Goal: Task Accomplishment & Management: Complete application form

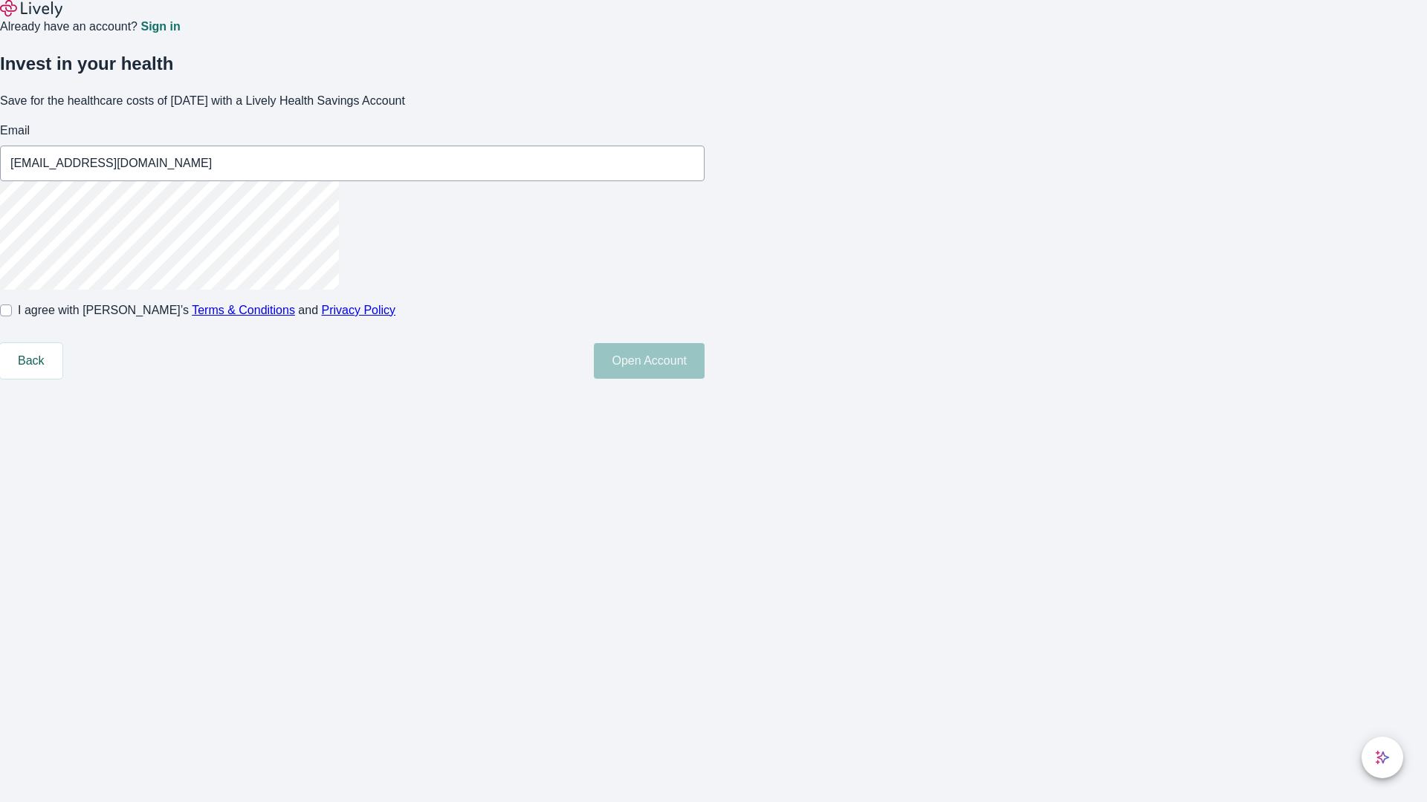
click at [12, 317] on input "I agree with Lively’s Terms & Conditions and Privacy Policy" at bounding box center [6, 311] width 12 height 12
checkbox input "true"
click at [704, 379] on button "Open Account" at bounding box center [649, 361] width 111 height 36
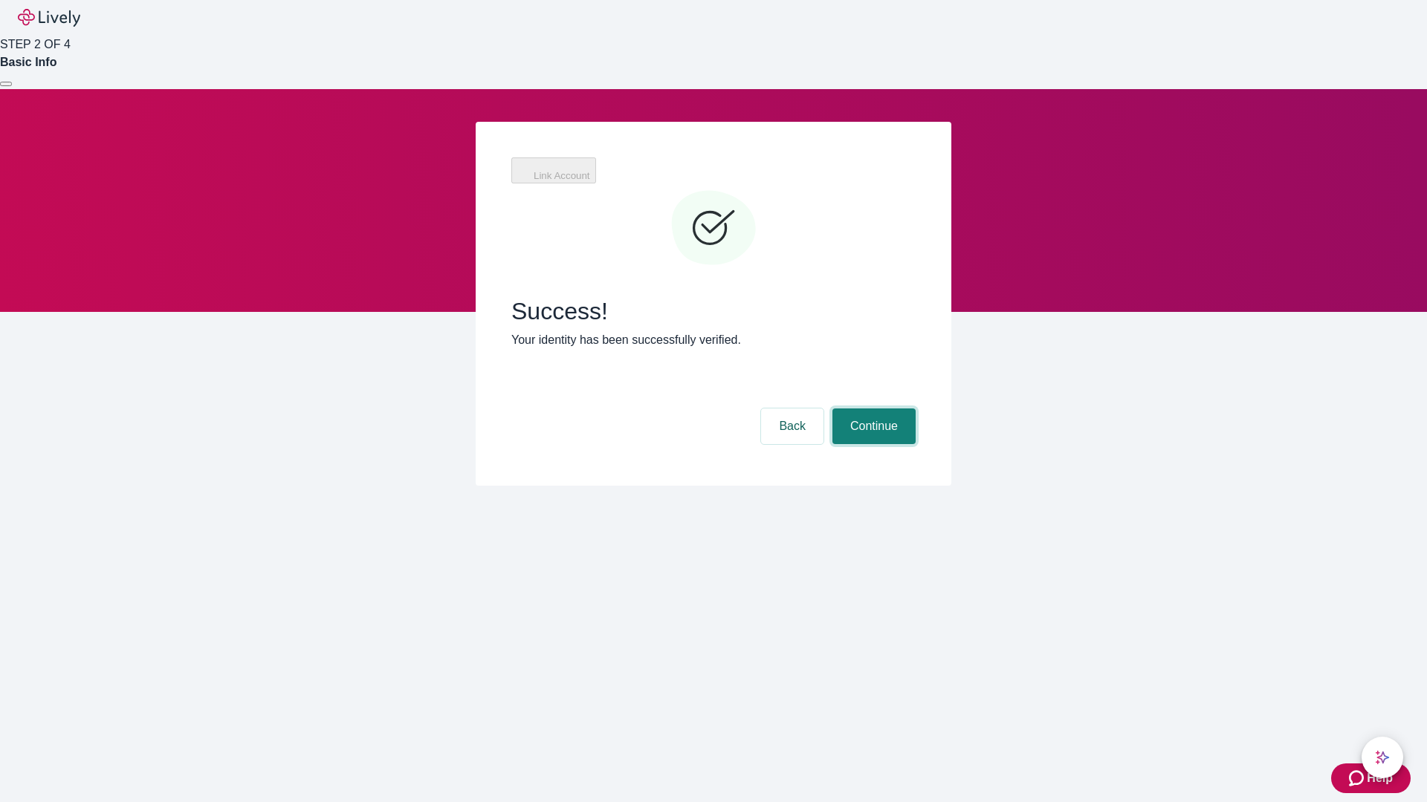
click at [872, 409] on button "Continue" at bounding box center [873, 427] width 83 height 36
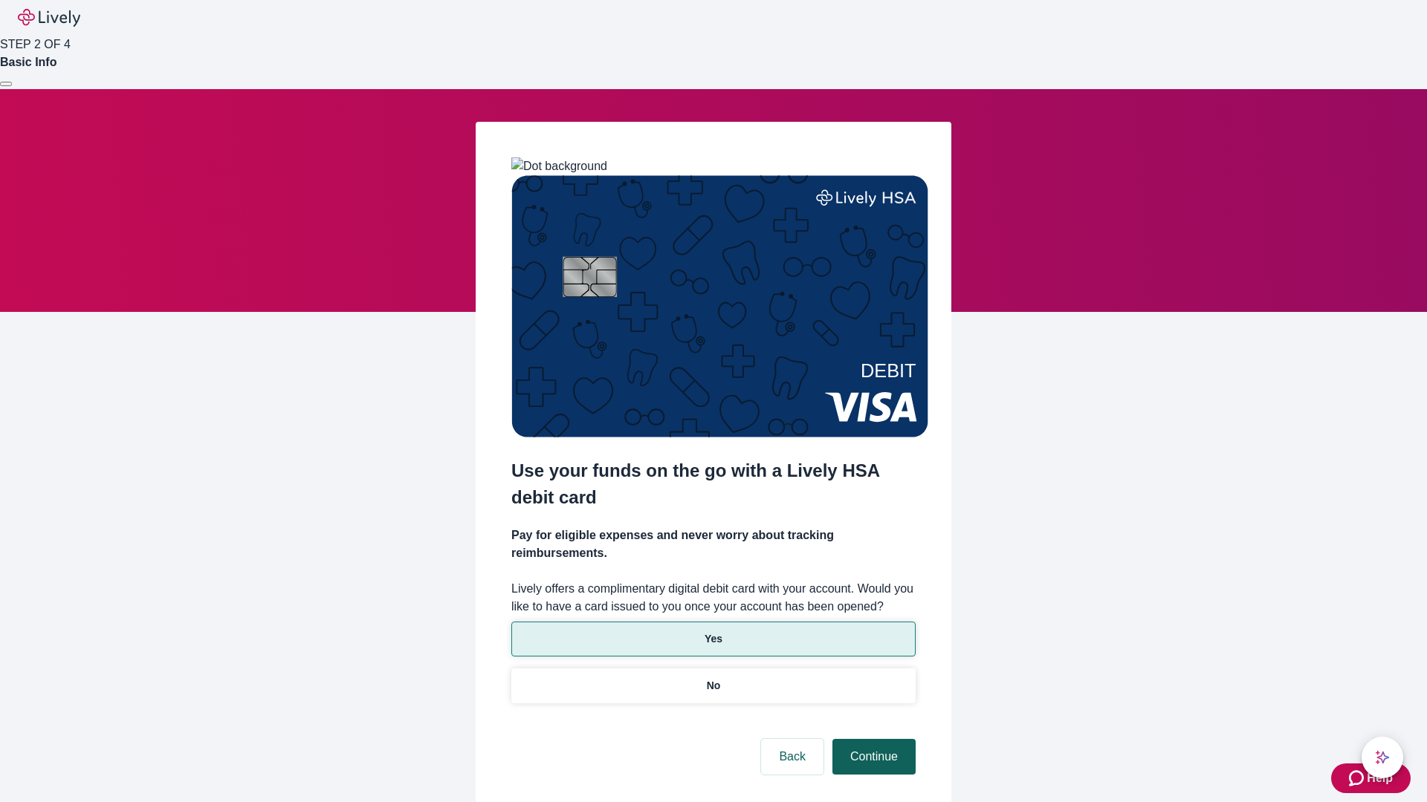
click at [713, 678] on p "No" at bounding box center [714, 686] width 14 height 16
click at [872, 739] on button "Continue" at bounding box center [873, 757] width 83 height 36
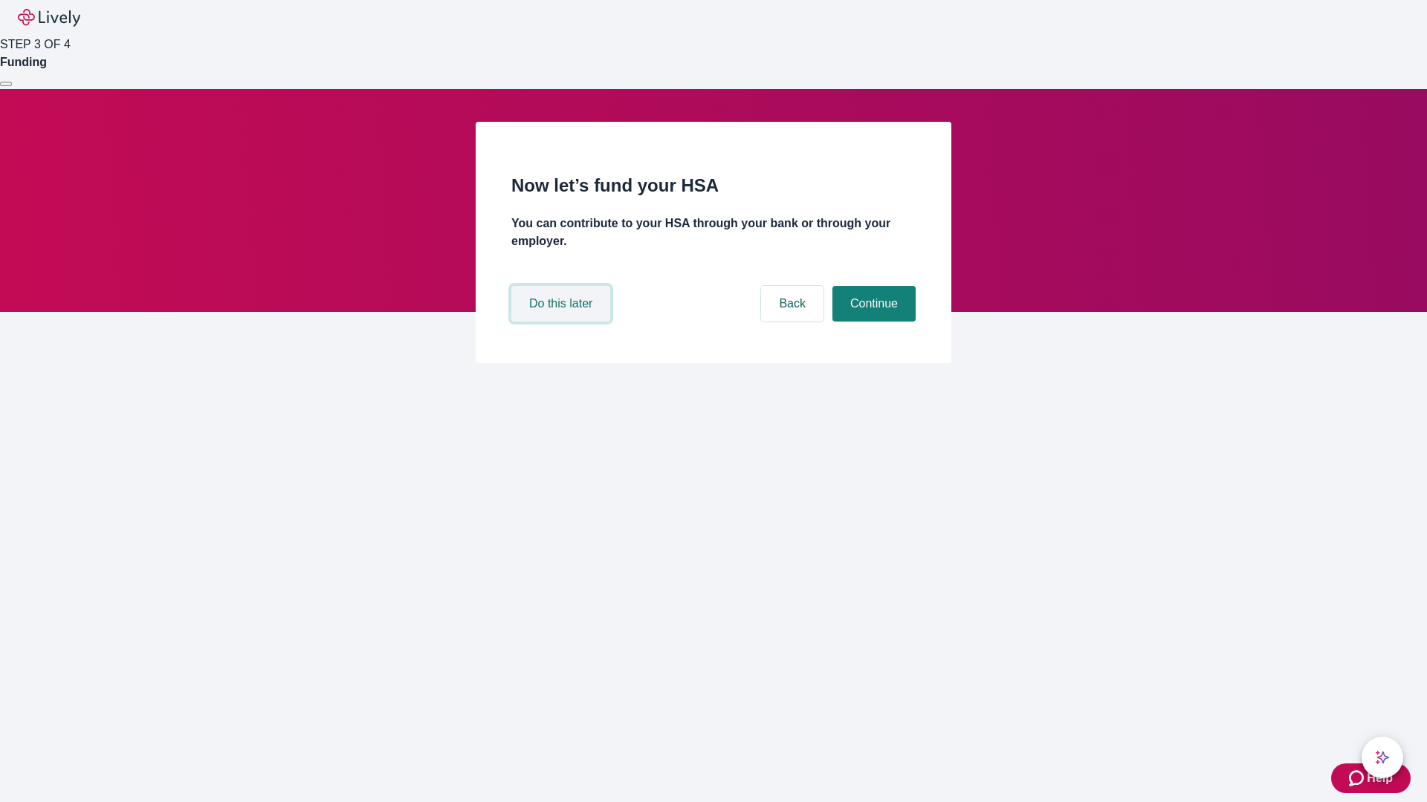
click at [562, 322] on button "Do this later" at bounding box center [560, 304] width 99 height 36
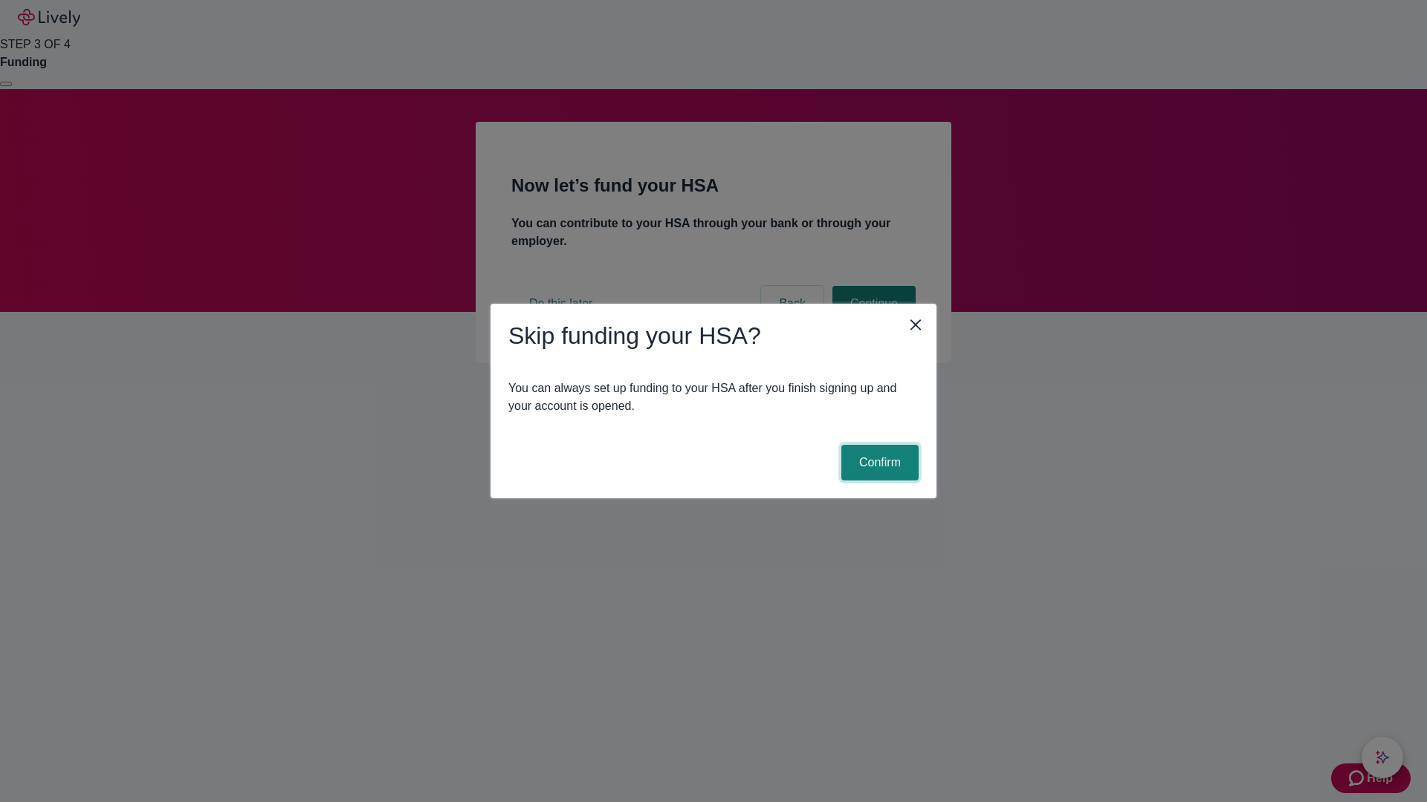
click at [877, 463] on button "Confirm" at bounding box center [879, 463] width 77 height 36
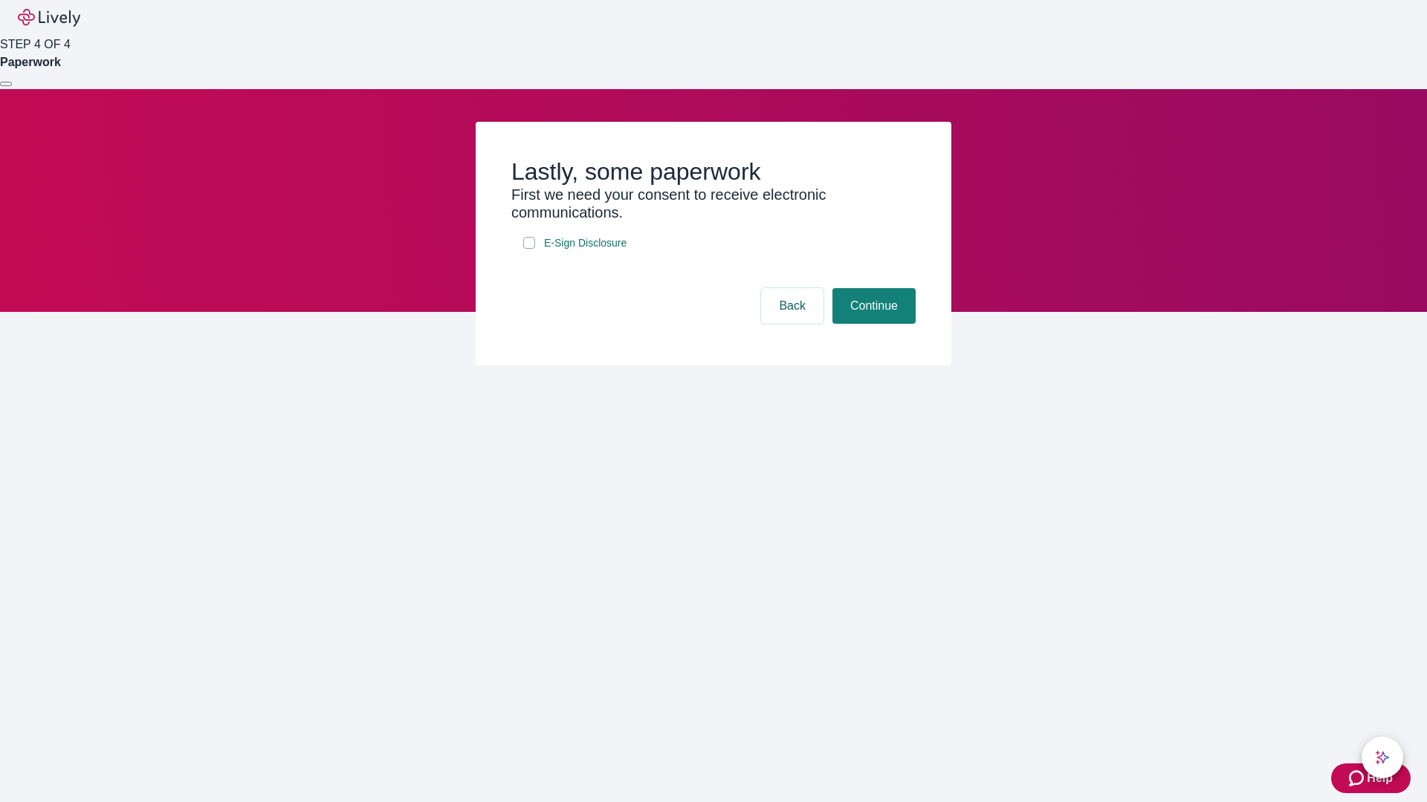
click at [529, 249] on input "E-Sign Disclosure" at bounding box center [529, 243] width 12 height 12
checkbox input "true"
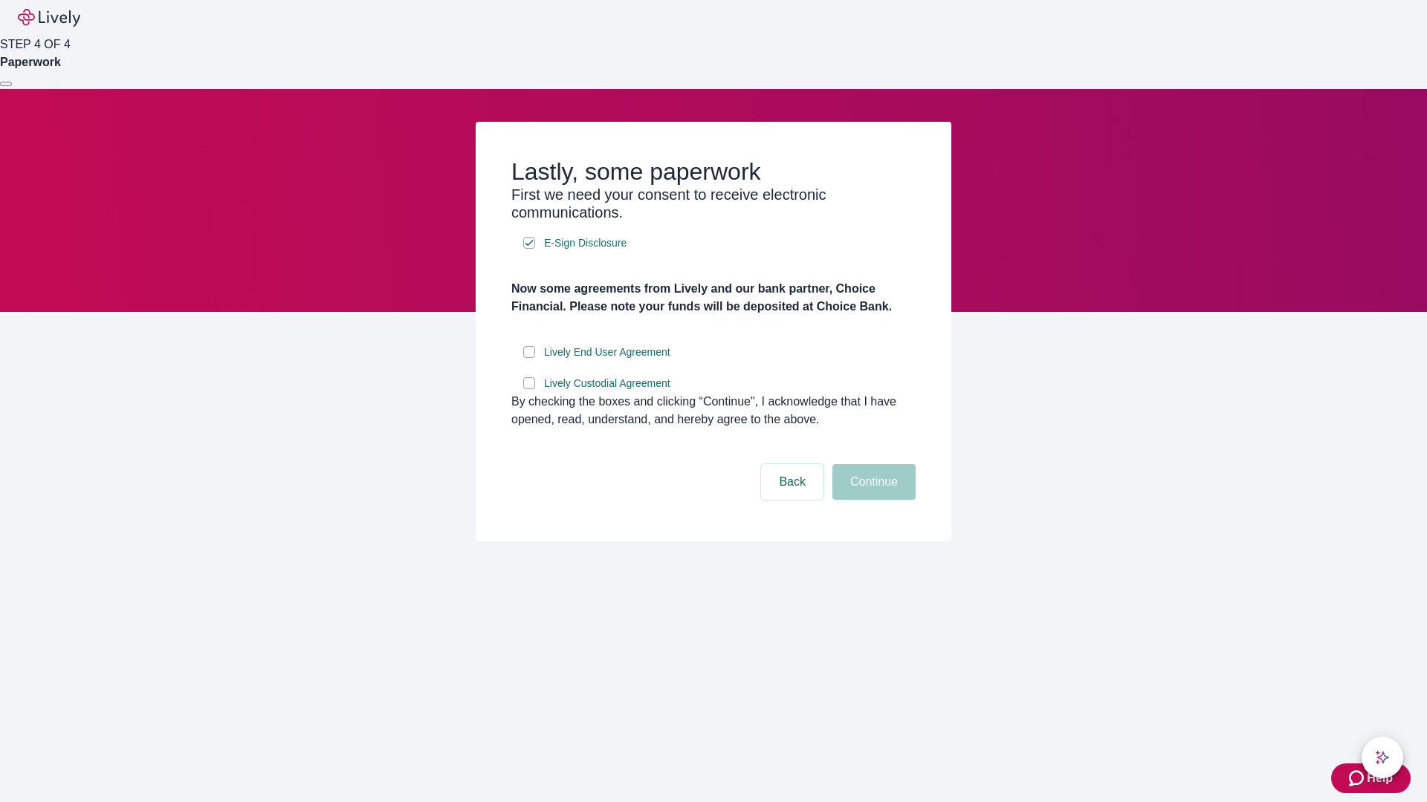
click at [529, 358] on input "Lively End User Agreement" at bounding box center [529, 352] width 12 height 12
checkbox input "true"
click at [529, 389] on input "Lively Custodial Agreement" at bounding box center [529, 383] width 12 height 12
checkbox input "true"
click at [872, 500] on button "Continue" at bounding box center [873, 482] width 83 height 36
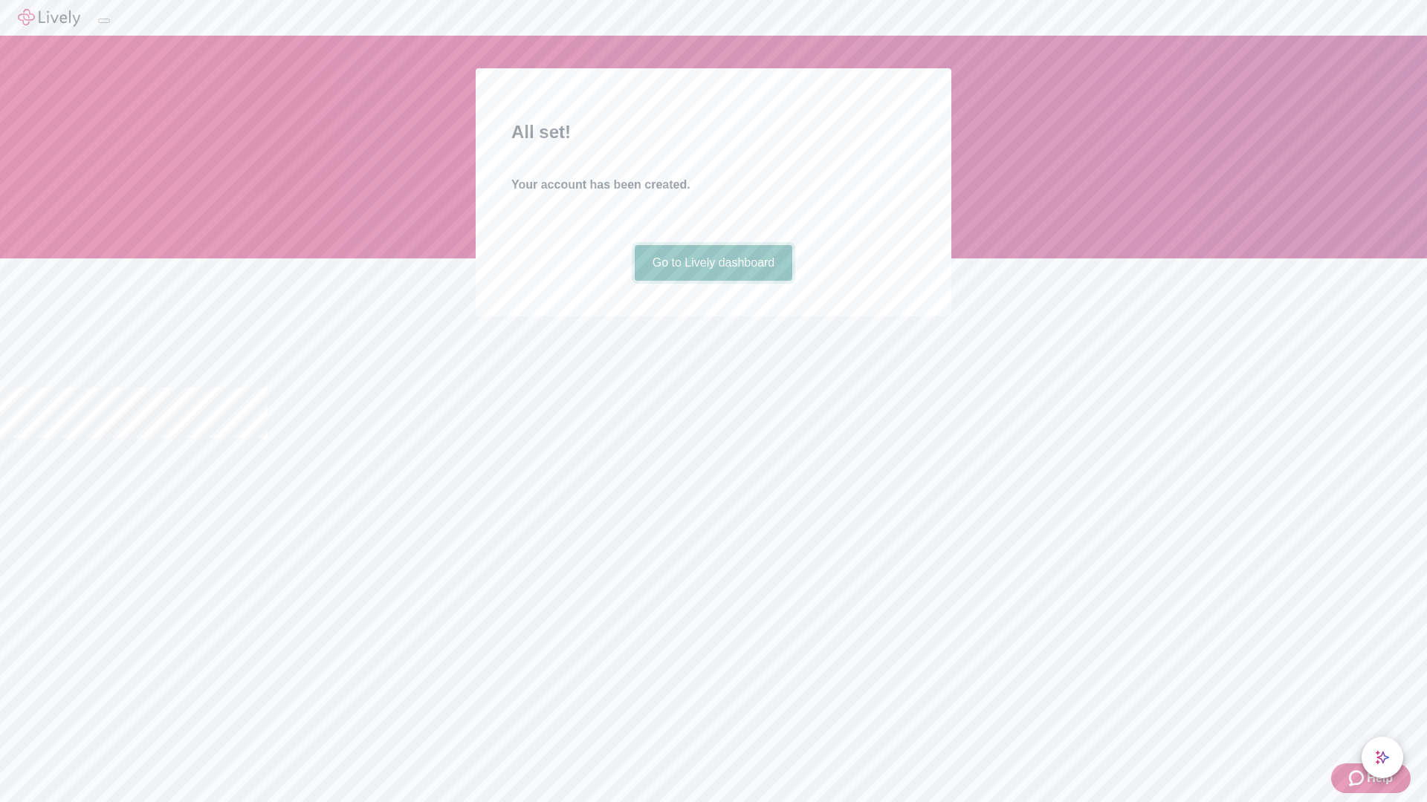
click at [713, 281] on link "Go to Lively dashboard" at bounding box center [714, 263] width 158 height 36
